Goal: Navigation & Orientation: Find specific page/section

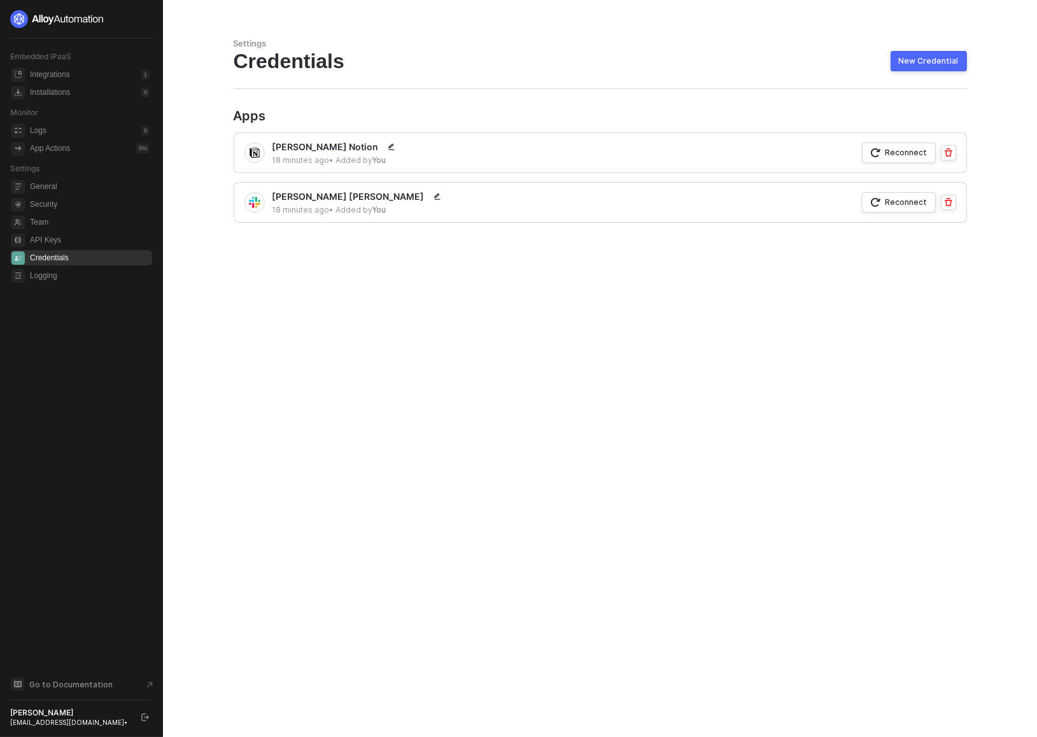
click at [147, 22] on div at bounding box center [81, 19] width 142 height 18
